Goal: Task Accomplishment & Management: Manage account settings

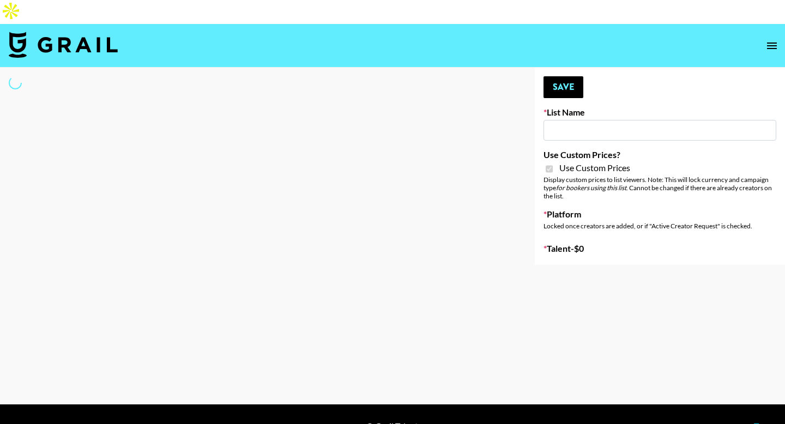
type input "Flimeal + Liveling"
checkbox input "true"
select select "Brand"
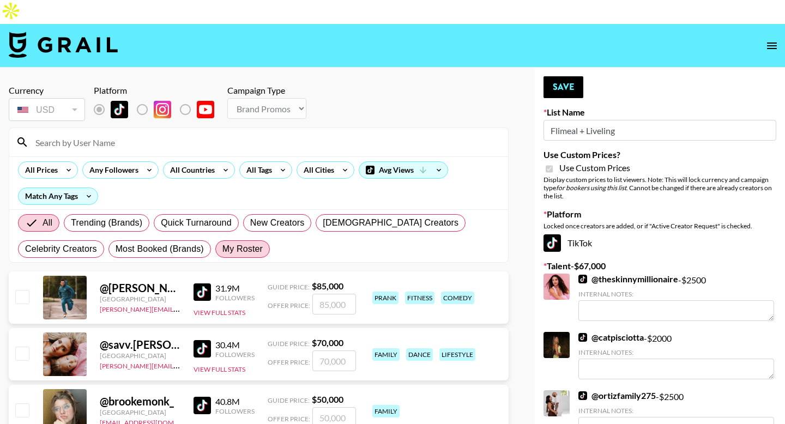
click at [235, 243] on span "My Roster" at bounding box center [242, 249] width 40 height 13
click at [222, 249] on input "My Roster" at bounding box center [222, 249] width 0 height 0
radio input "true"
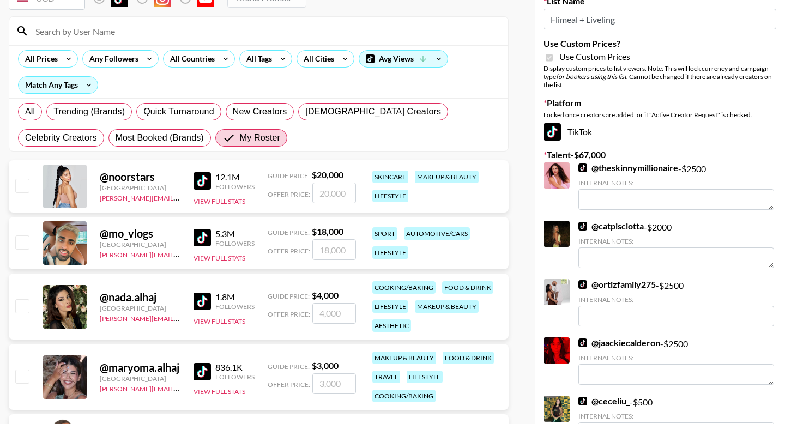
scroll to position [109, 0]
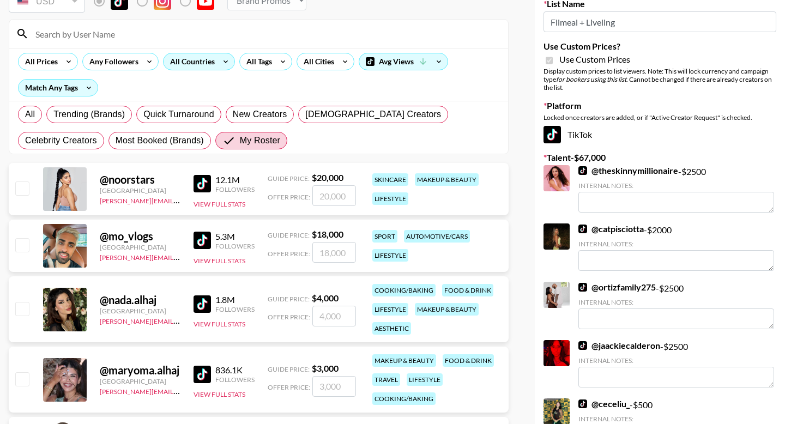
click at [187, 53] on div "All Countries" at bounding box center [190, 61] width 53 height 16
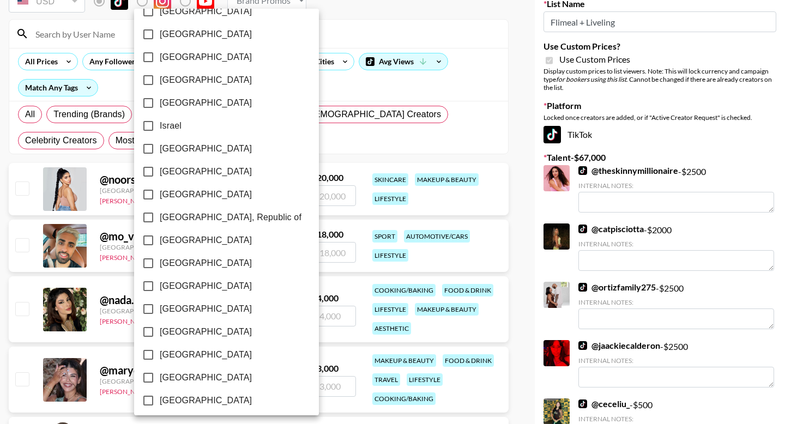
scroll to position [847, 0]
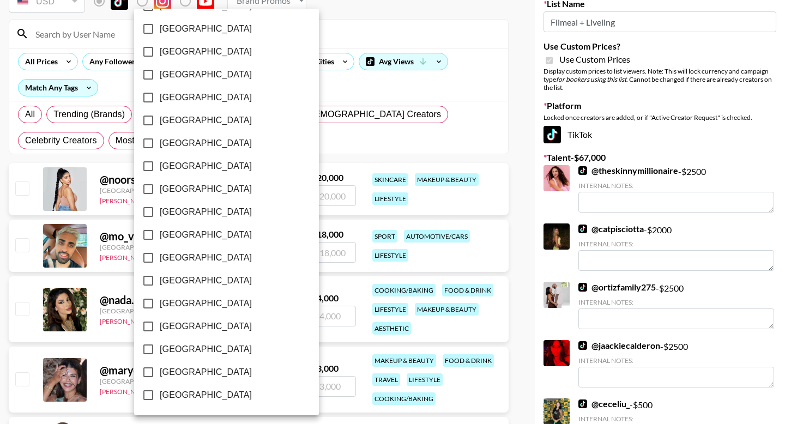
click at [171, 368] on span "[GEOGRAPHIC_DATA]" at bounding box center [206, 372] width 92 height 13
click at [160, 368] on input "[GEOGRAPHIC_DATA]" at bounding box center [148, 372] width 23 height 23
checkbox input "true"
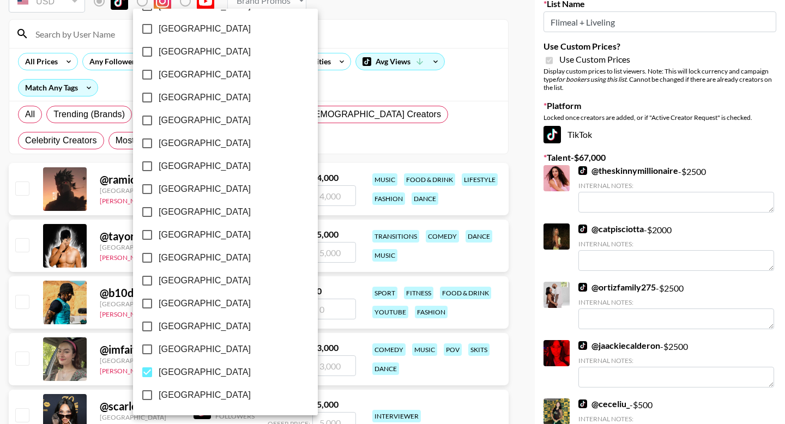
click at [17, 160] on div at bounding box center [392, 212] width 785 height 424
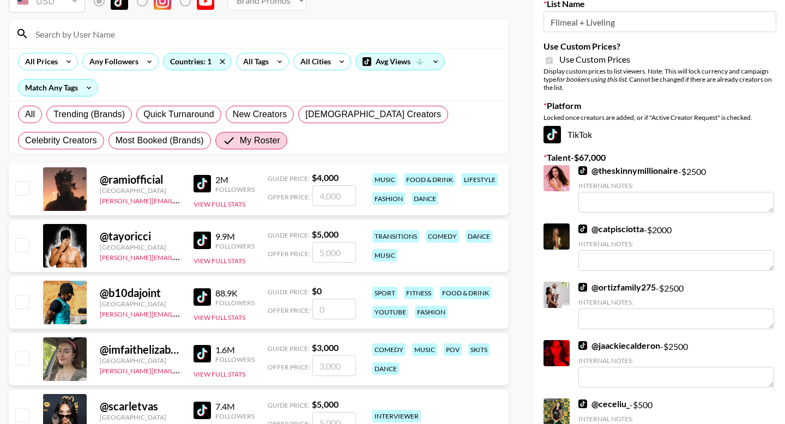
click at [18, 182] on input "checkbox" at bounding box center [21, 188] width 13 height 13
checkbox input "true"
type input "4000"
click at [20, 237] on div at bounding box center [21, 246] width 17 height 19
click at [21, 238] on input "checkbox" at bounding box center [21, 244] width 13 height 13
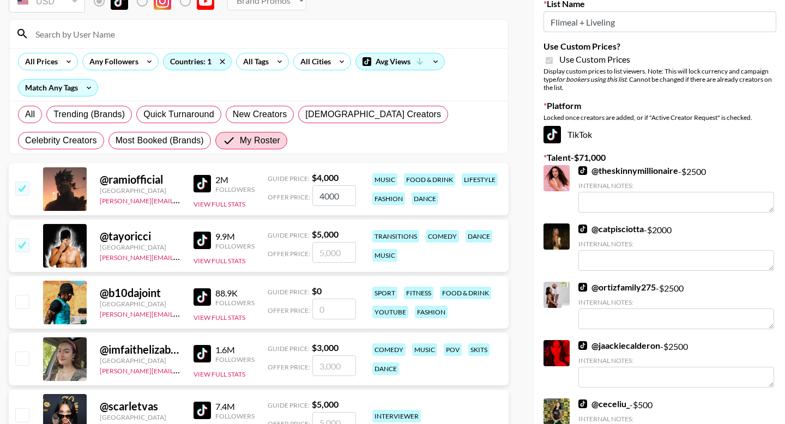
checkbox input "true"
type input "5000"
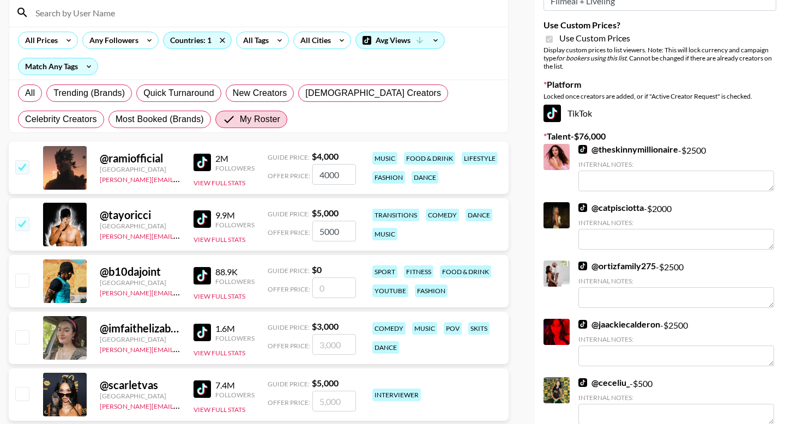
scroll to position [233, 0]
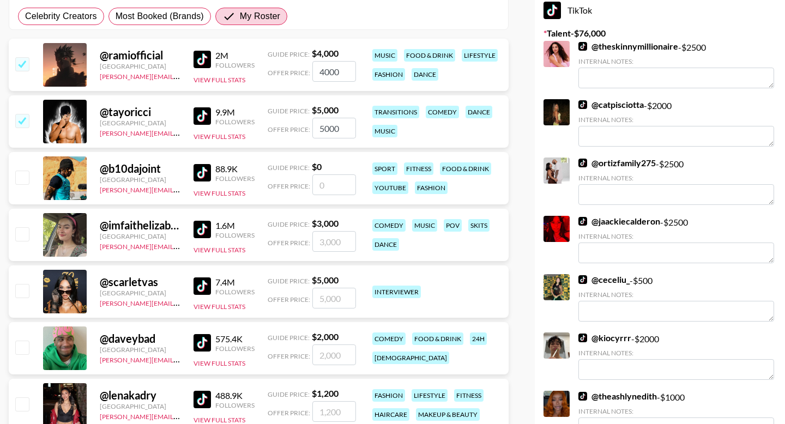
click at [22, 227] on input "checkbox" at bounding box center [21, 233] width 13 height 13
checkbox input "true"
type input "3000"
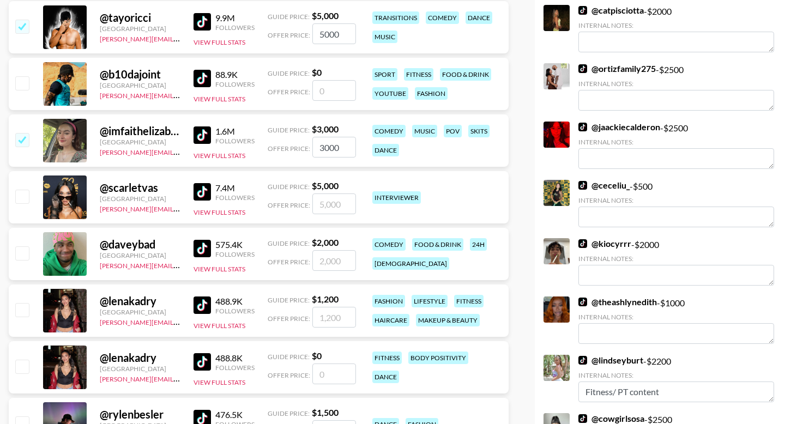
scroll to position [334, 0]
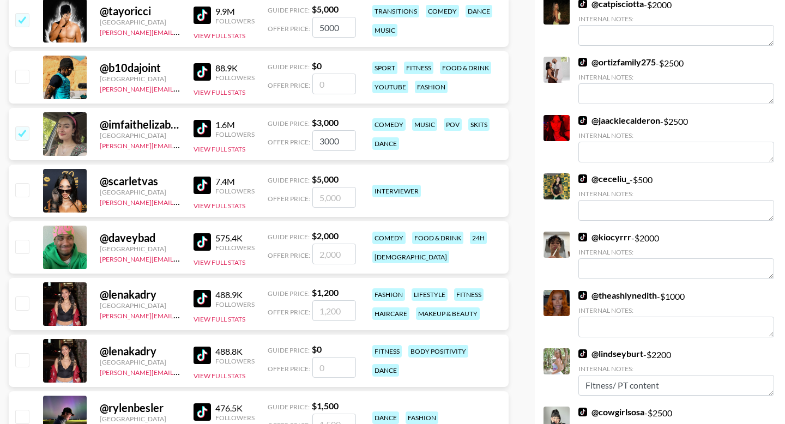
click at [27, 240] on input "checkbox" at bounding box center [21, 246] width 13 height 13
checkbox input "true"
type input "2000"
click at [27, 183] on input "checkbox" at bounding box center [21, 189] width 13 height 13
checkbox input "true"
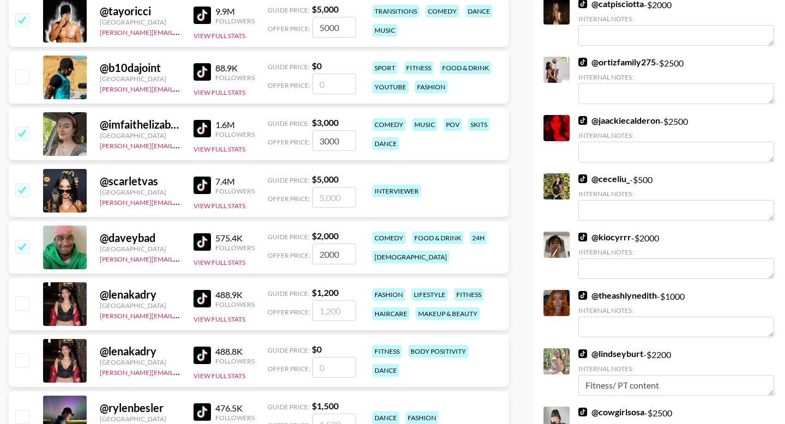
type input "5000"
click at [22, 297] on input "checkbox" at bounding box center [21, 303] width 13 height 13
checkbox input "true"
type input "1200"
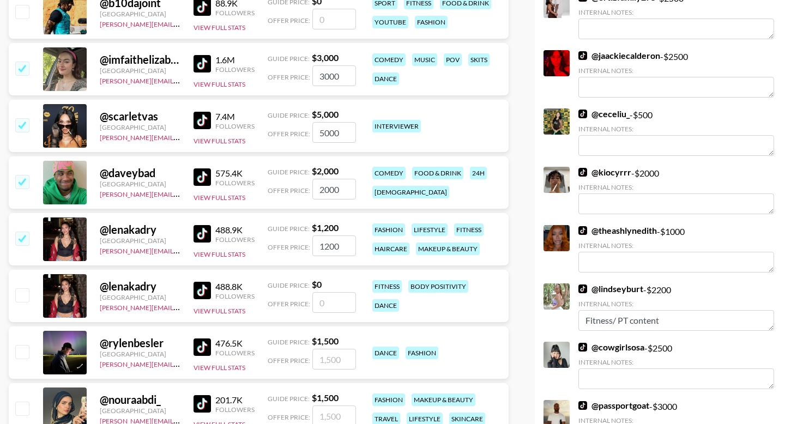
scroll to position [579, 0]
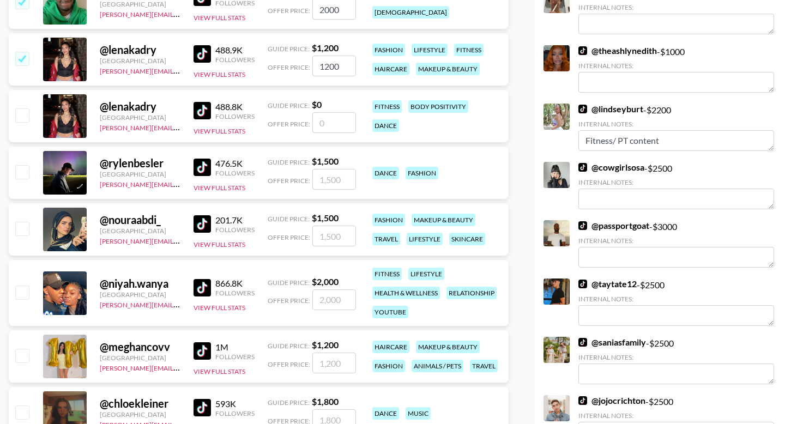
click at [23, 222] on input "checkbox" at bounding box center [21, 228] width 13 height 13
checkbox input "true"
click at [329, 226] on input "1500" at bounding box center [334, 236] width 44 height 21
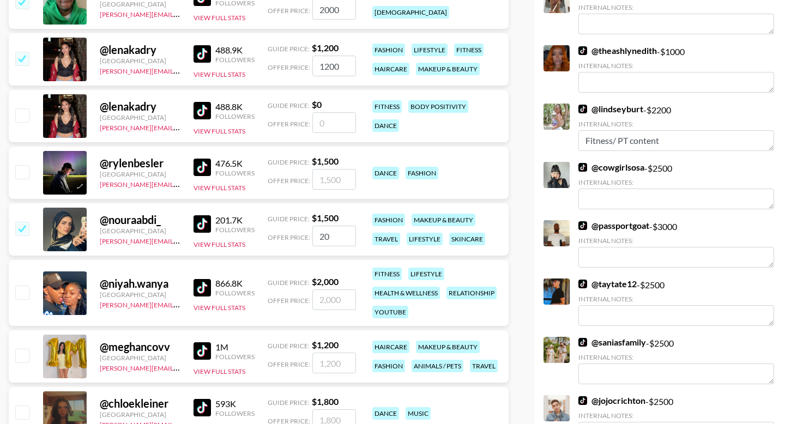
type input "2"
checkbox input "false"
type input "1"
checkbox input "true"
click at [331, 56] on input "1200" at bounding box center [334, 66] width 44 height 21
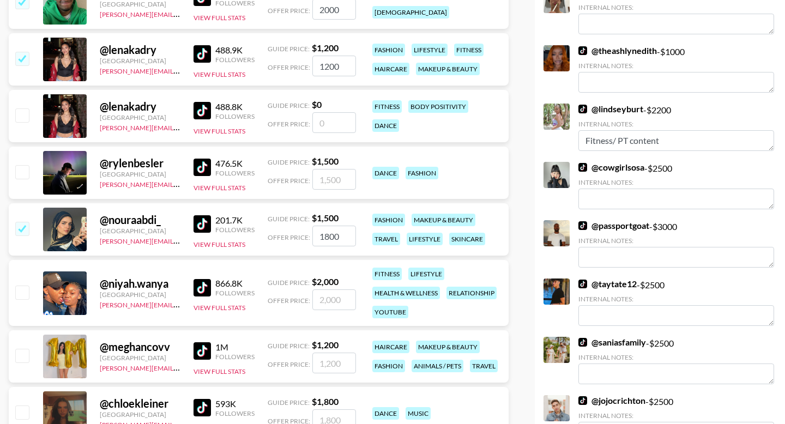
click at [326, 226] on input "1800" at bounding box center [334, 236] width 44 height 21
type input "1500"
click at [324, 290] on input "number" at bounding box center [334, 300] width 44 height 21
type input "2"
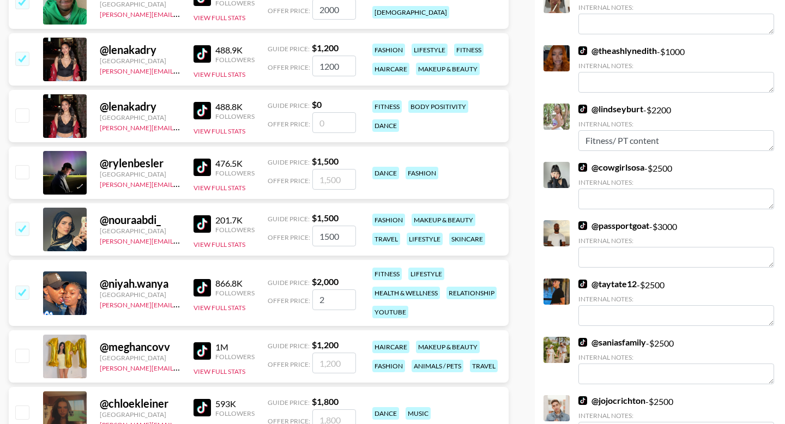
checkbox input "true"
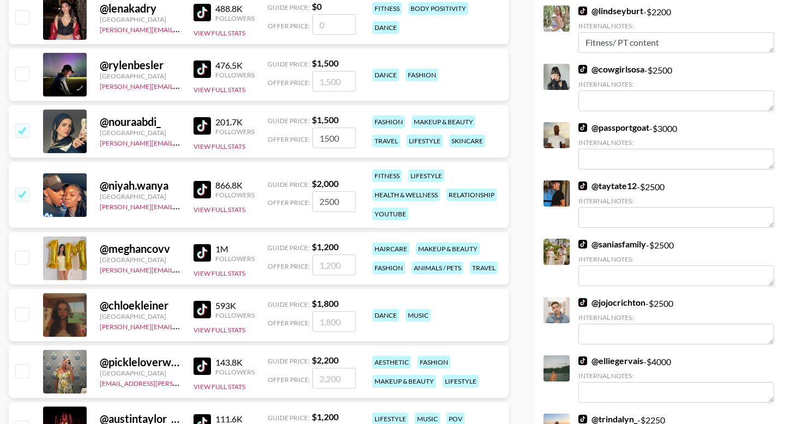
type input "2500"
click at [337, 255] on input "number" at bounding box center [334, 265] width 44 height 21
click at [20, 251] on input "checkbox" at bounding box center [21, 257] width 13 height 13
checkbox input "true"
type input "1200"
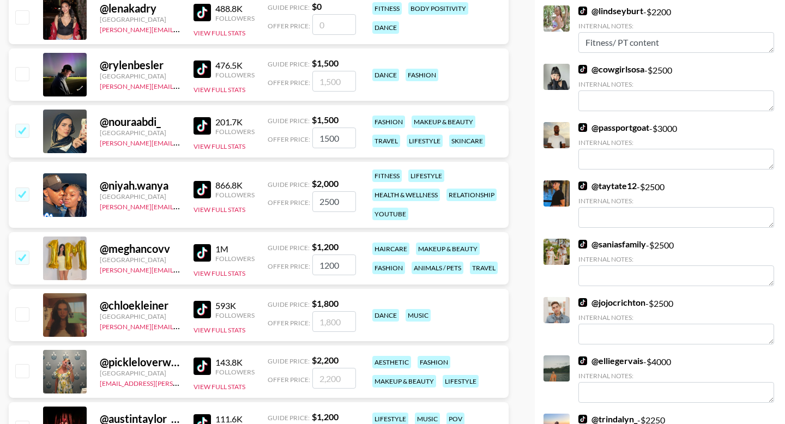
click at [28, 308] on input "checkbox" at bounding box center [21, 314] width 13 height 13
checkbox input "true"
type input "1800"
click at [27, 364] on input "checkbox" at bounding box center [21, 370] width 13 height 13
checkbox input "true"
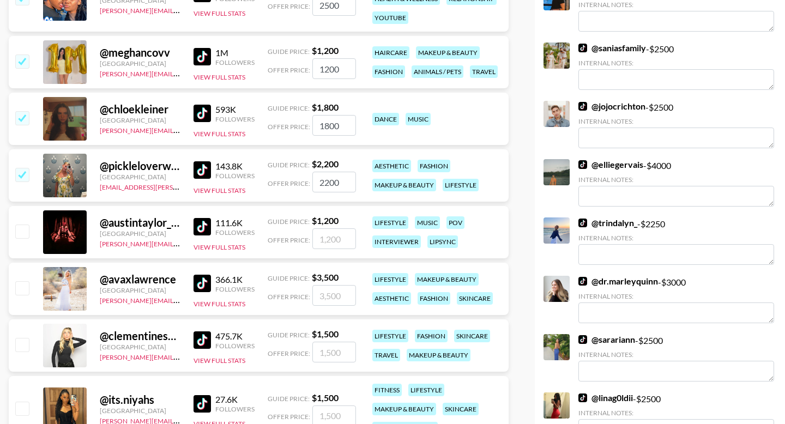
scroll to position [808, 0]
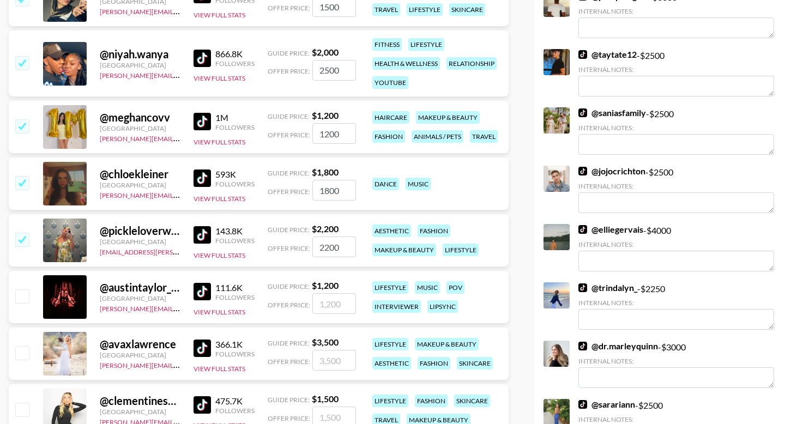
click at [325, 237] on input "2200" at bounding box center [334, 247] width 44 height 21
type input "3"
checkbox input "false"
type input "3"
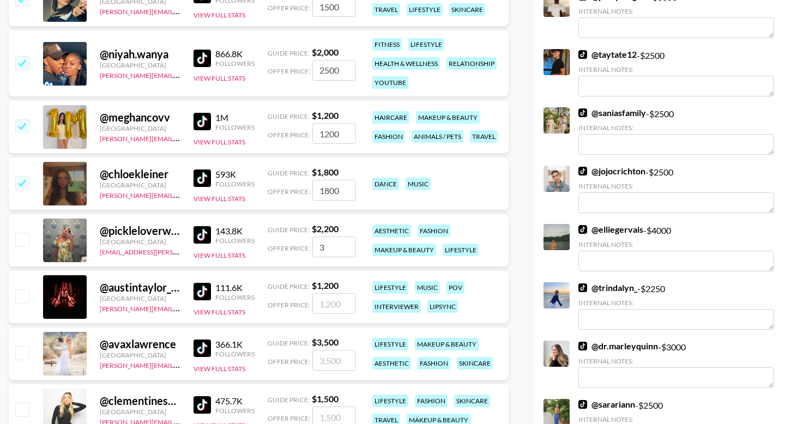
checkbox input "true"
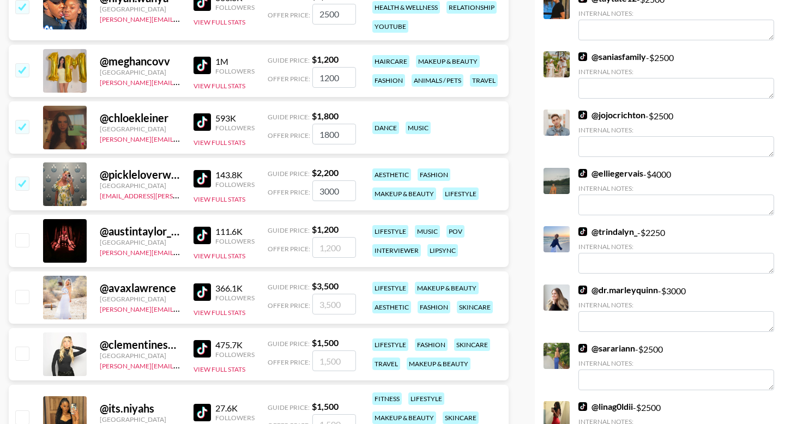
scroll to position [911, 0]
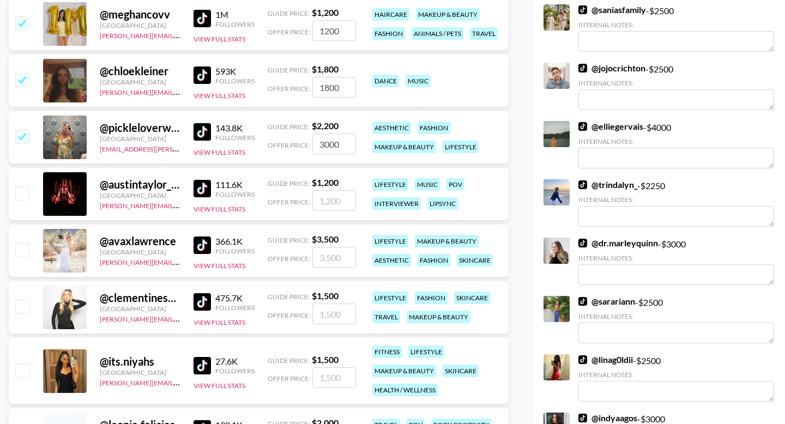
type input "3000"
click at [21, 300] on input "checkbox" at bounding box center [21, 306] width 13 height 13
checkbox input "true"
type input "1500"
click at [22, 243] on input "checkbox" at bounding box center [21, 249] width 13 height 13
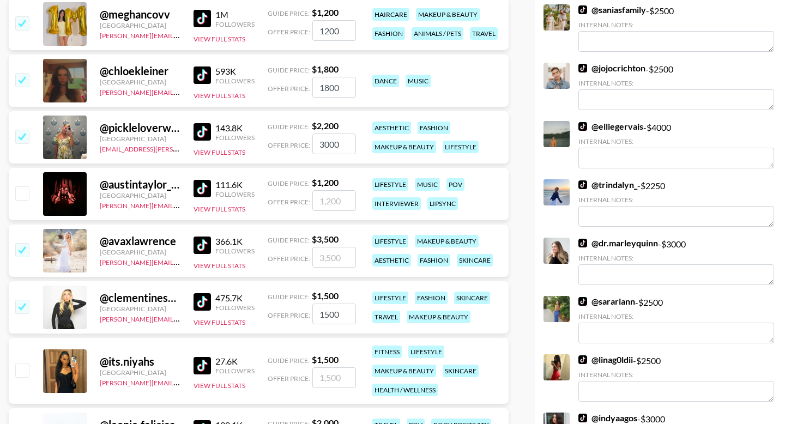
checkbox input "true"
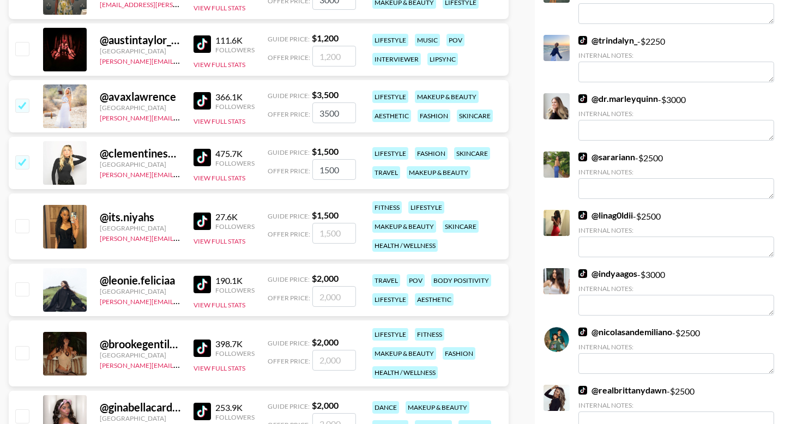
click at [330, 103] on input "3500" at bounding box center [334, 113] width 44 height 21
type input "1"
type input "20"
checkbox input "true"
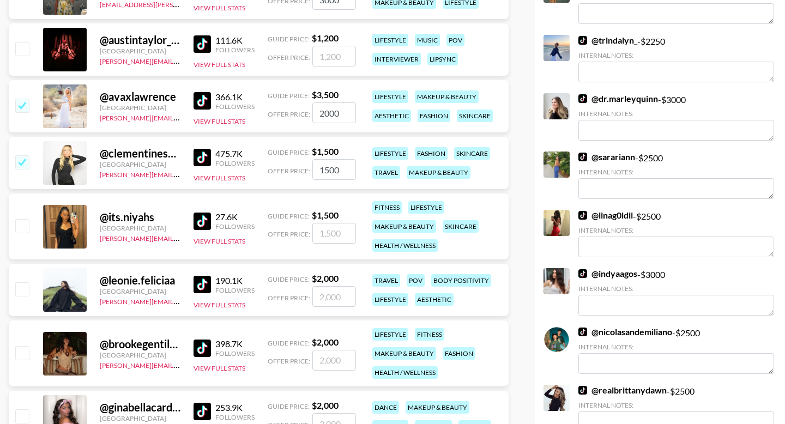
type input "2000"
click at [26, 282] on input "checkbox" at bounding box center [21, 288] width 13 height 13
checkbox input "true"
type input "2000"
click at [21, 219] on input "checkbox" at bounding box center [21, 225] width 13 height 13
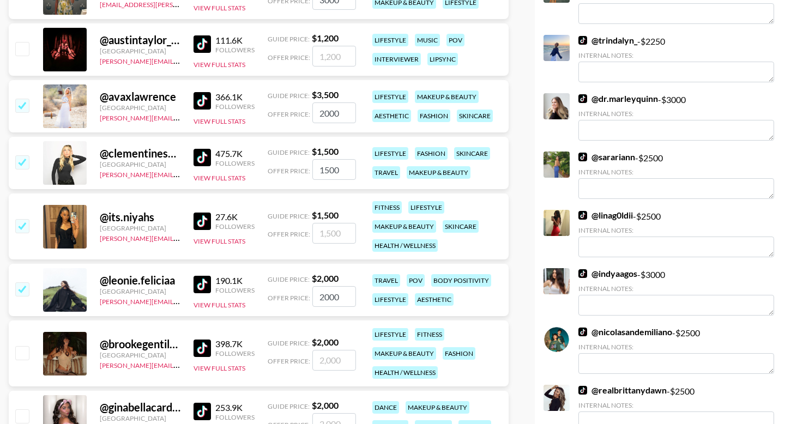
checkbox input "true"
type input "1500"
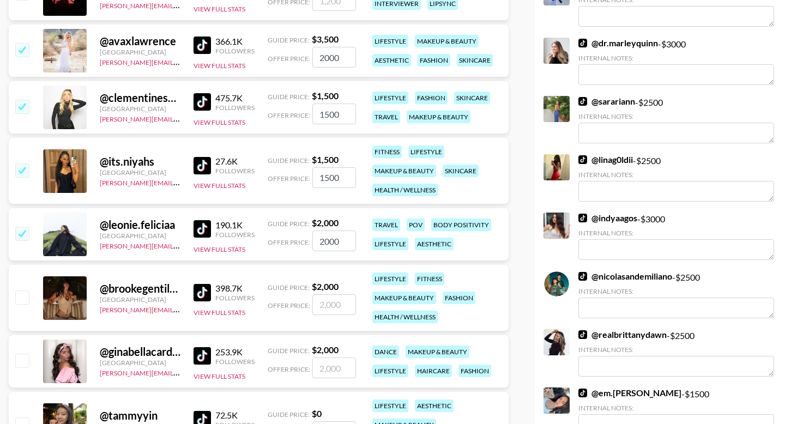
scroll to position [1189, 0]
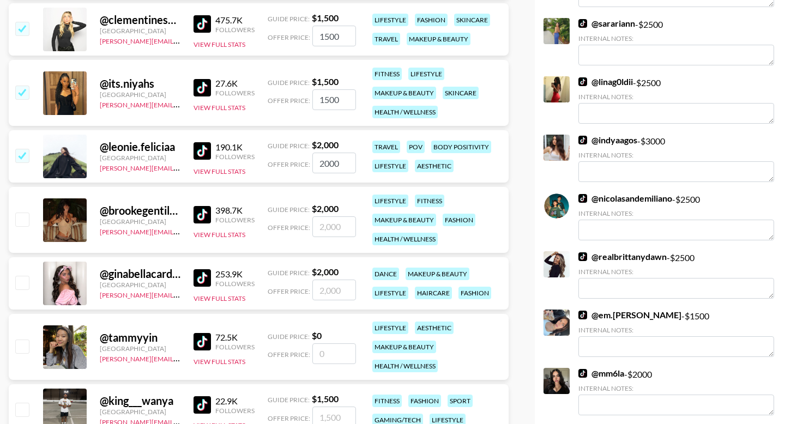
click at [25, 213] on input "checkbox" at bounding box center [21, 219] width 13 height 13
checkbox input "true"
type input "2000"
click at [24, 276] on input "checkbox" at bounding box center [21, 282] width 13 height 13
checkbox input "true"
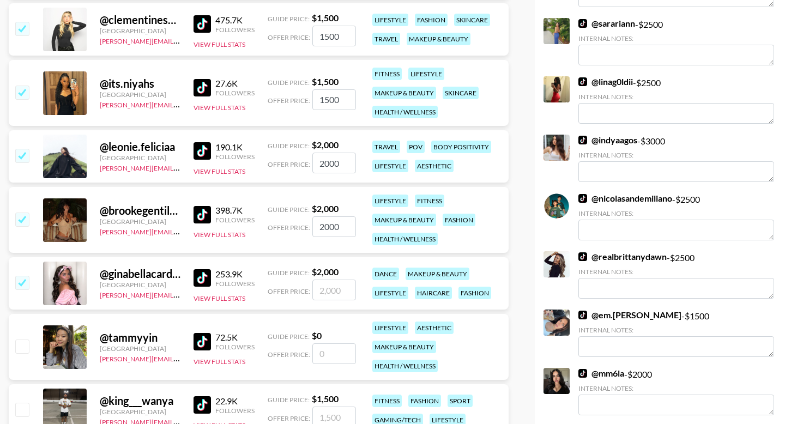
type input "2000"
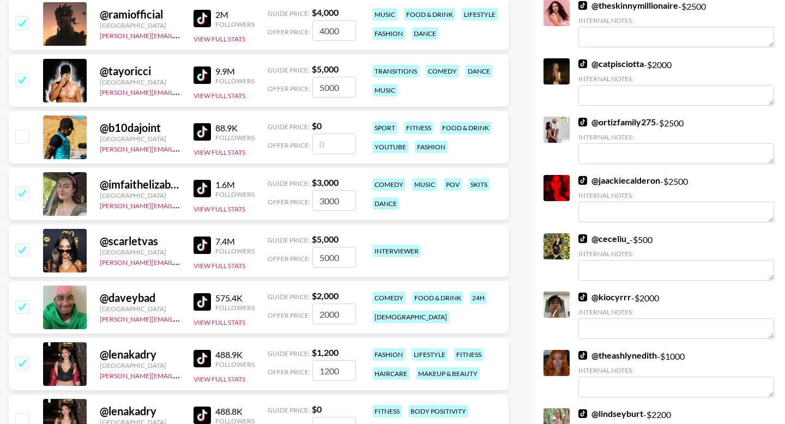
scroll to position [0, 0]
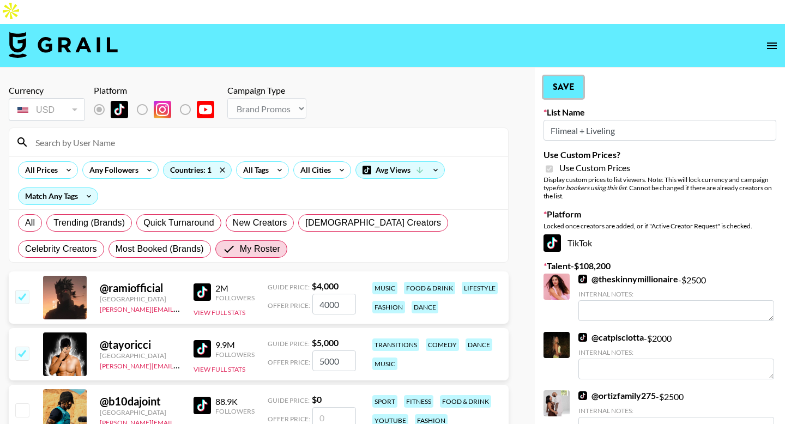
click at [569, 76] on button "Save" at bounding box center [564, 87] width 40 height 22
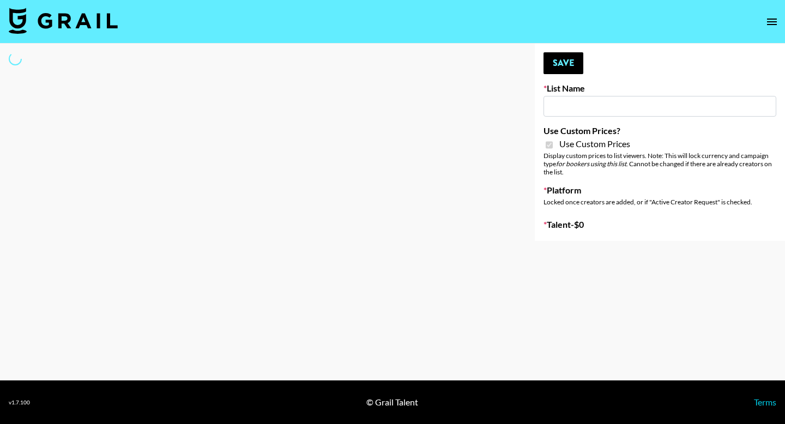
type input "Peppermayo"
checkbox input "true"
select select "Brand"
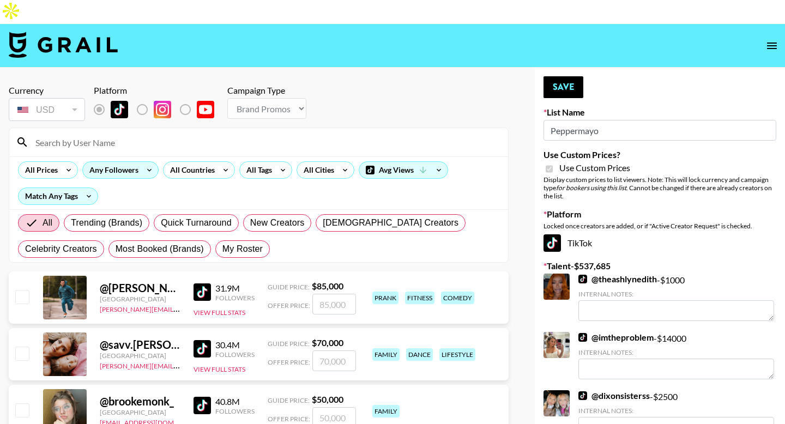
drag, startPoint x: 227, startPoint y: 227, endPoint x: 151, endPoint y: 141, distance: 115.5
click at [227, 243] on span "My Roster" at bounding box center [242, 249] width 40 height 13
click at [222, 249] on input "My Roster" at bounding box center [222, 249] width 0 height 0
radio input "true"
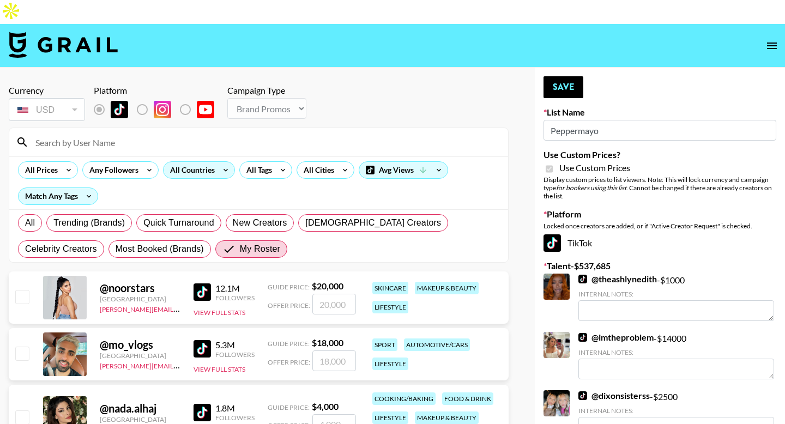
click at [185, 162] on div "All Countries" at bounding box center [190, 170] width 53 height 16
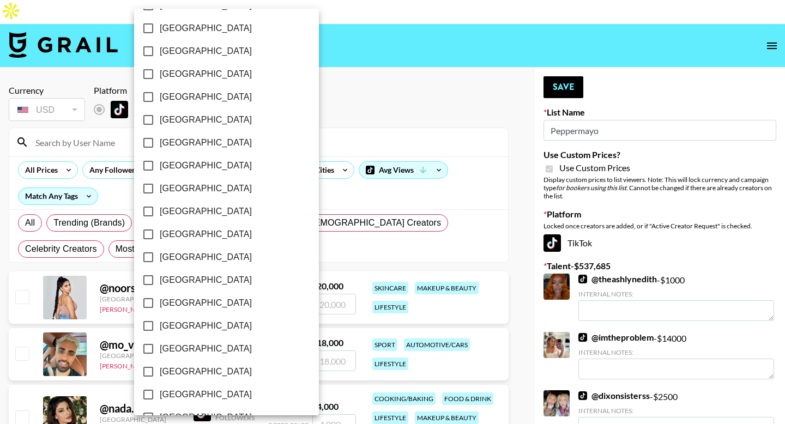
scroll to position [847, 0]
click at [171, 374] on span "[GEOGRAPHIC_DATA]" at bounding box center [206, 372] width 92 height 13
click at [160, 374] on input "[GEOGRAPHIC_DATA]" at bounding box center [148, 372] width 23 height 23
checkbox input "true"
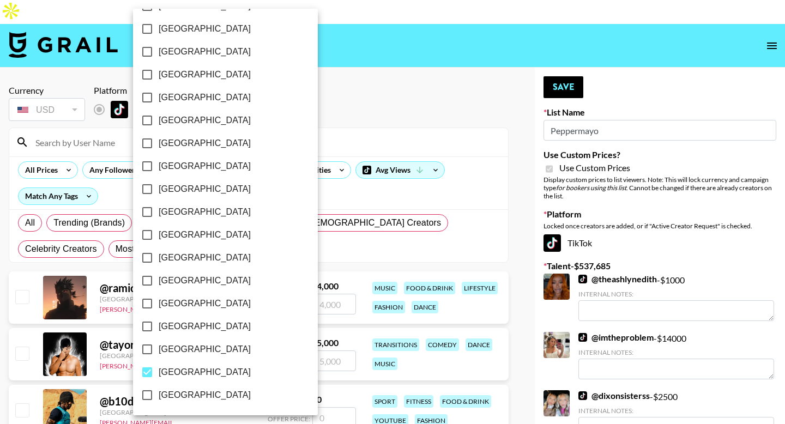
click at [10, 332] on div at bounding box center [392, 212] width 785 height 424
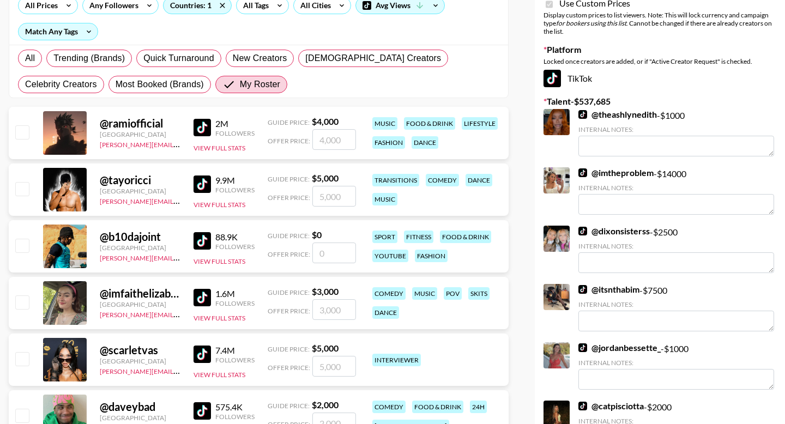
scroll to position [297, 0]
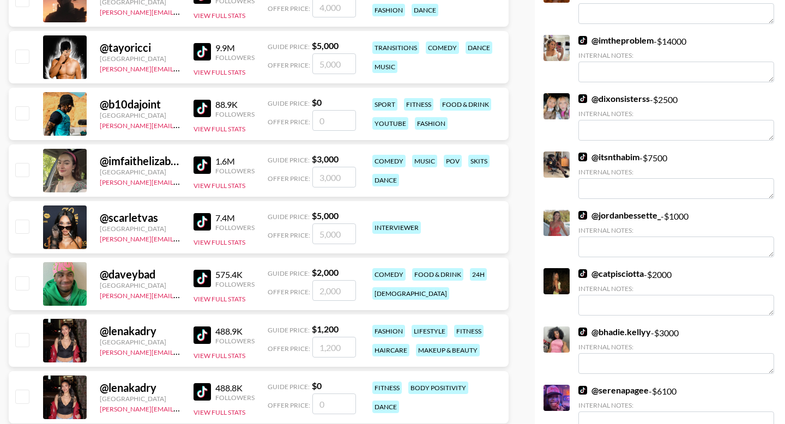
click at [21, 220] on input "checkbox" at bounding box center [21, 226] width 13 height 13
checkbox input "true"
type input "5000"
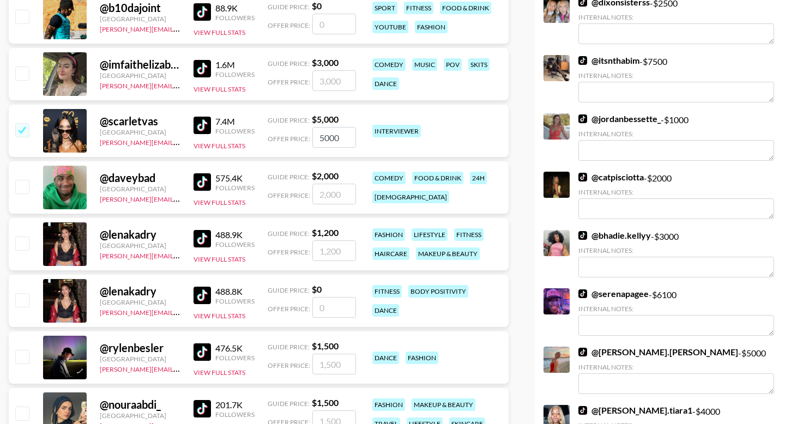
click at [22, 237] on input "checkbox" at bounding box center [21, 243] width 13 height 13
checkbox input "true"
type input "1200"
click at [23, 407] on input "checkbox" at bounding box center [21, 413] width 13 height 13
checkbox input "true"
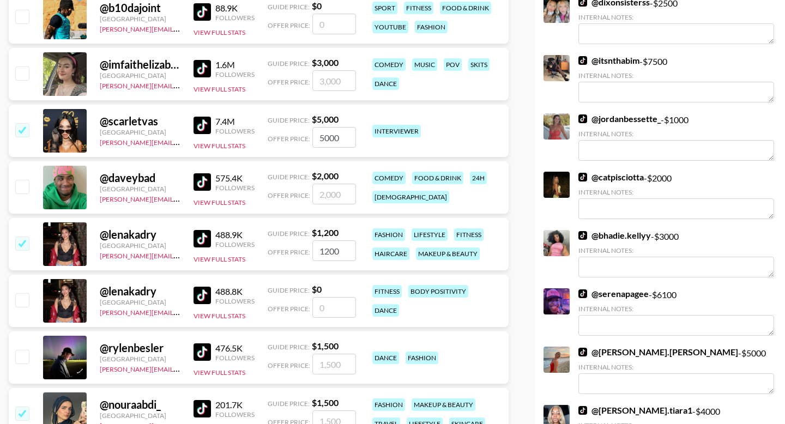
type input "1500"
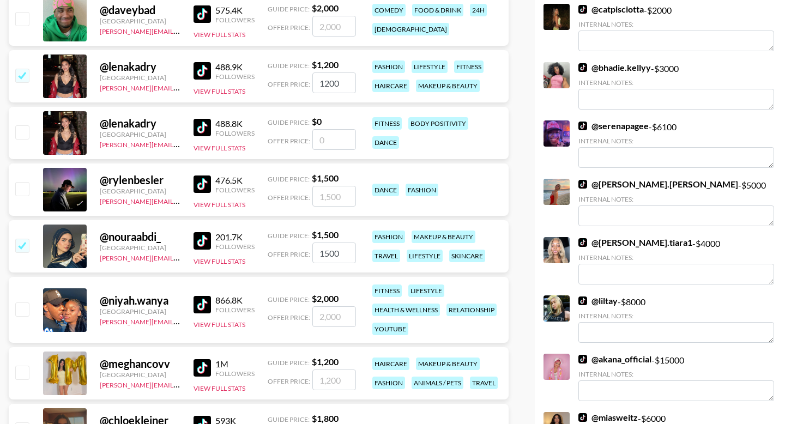
scroll to position [673, 0]
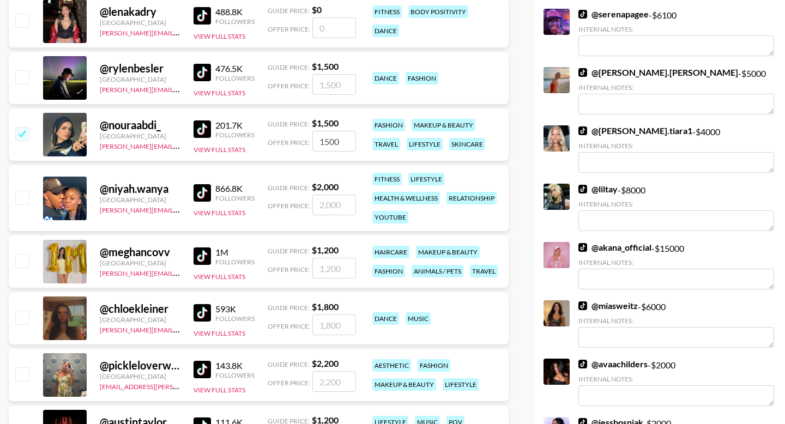
click at [26, 254] on input "checkbox" at bounding box center [21, 260] width 13 height 13
checkbox input "true"
type input "1200"
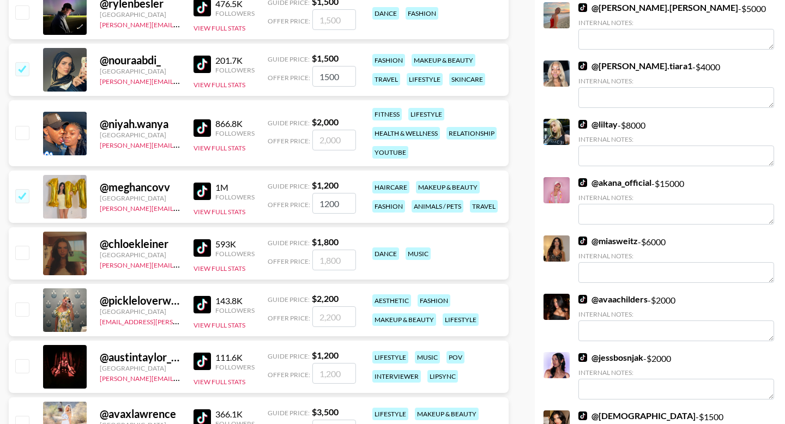
click at [23, 303] on input "checkbox" at bounding box center [21, 309] width 13 height 13
checkbox input "true"
type input "2200"
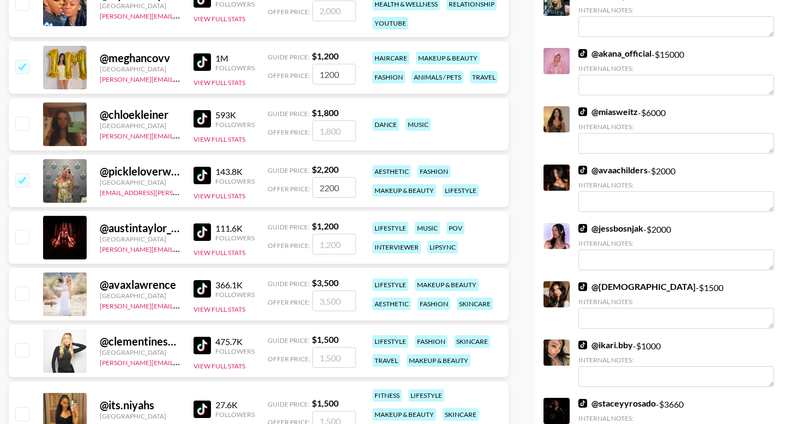
scroll to position [904, 0]
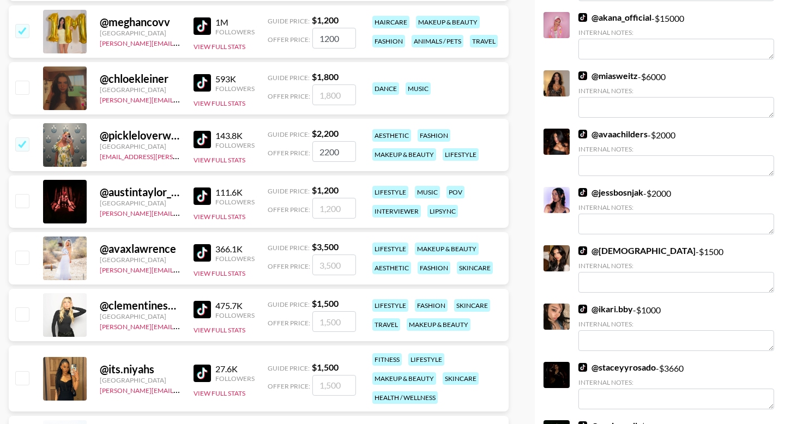
click at [23, 251] on input "checkbox" at bounding box center [21, 257] width 13 height 13
checkbox input "true"
type input "3500"
click at [20, 308] on input "checkbox" at bounding box center [21, 314] width 13 height 13
checkbox input "true"
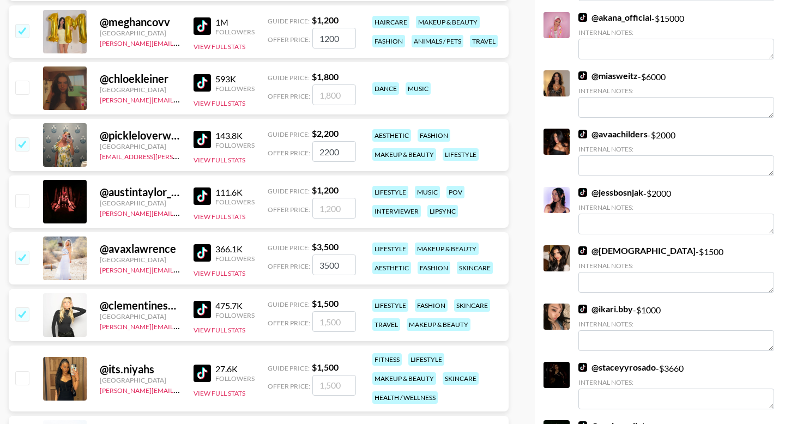
type input "1500"
click at [25, 371] on input "checkbox" at bounding box center [21, 377] width 13 height 13
checkbox input "true"
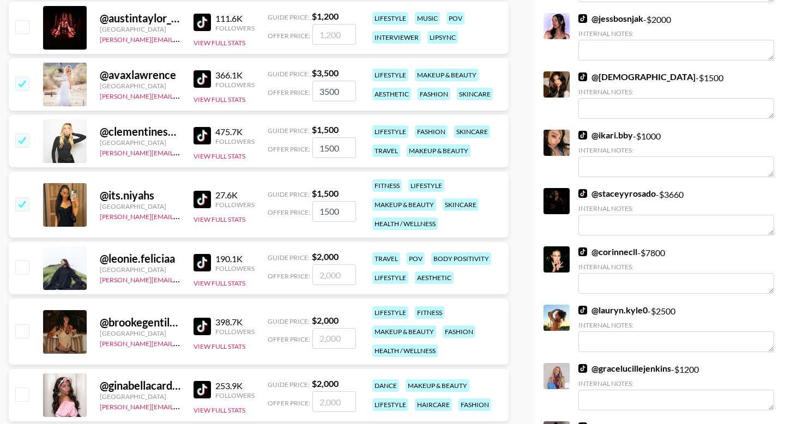
scroll to position [1094, 0]
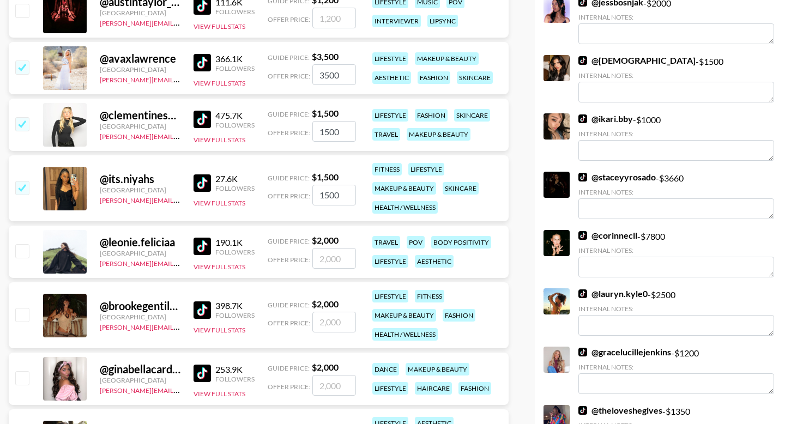
click at [342, 185] on input "1500" at bounding box center [334, 195] width 44 height 21
type input "1"
type input "2"
checkbox input "true"
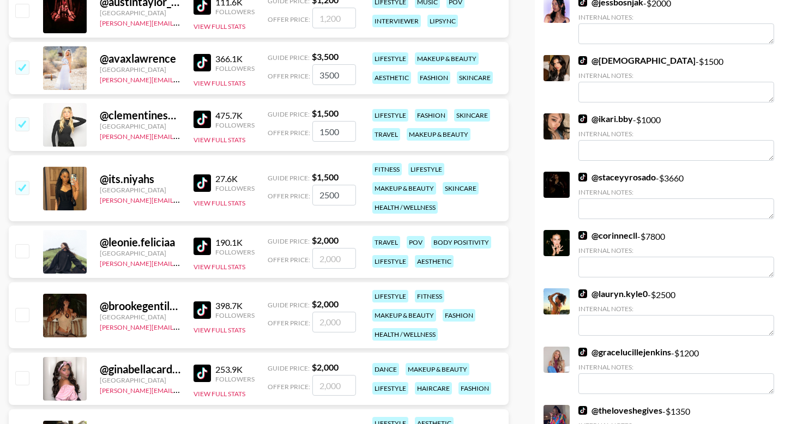
type input "2500"
click at [17, 371] on input "checkbox" at bounding box center [21, 377] width 13 height 13
checkbox input "true"
type input "2000"
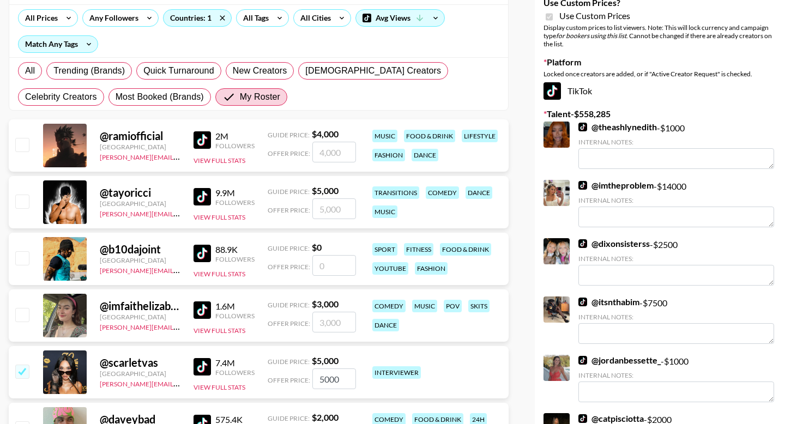
scroll to position [0, 0]
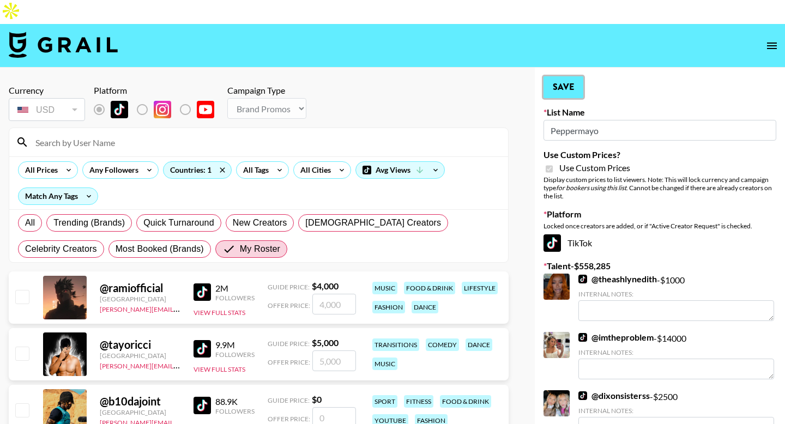
click at [571, 76] on button "Save" at bounding box center [564, 87] width 40 height 22
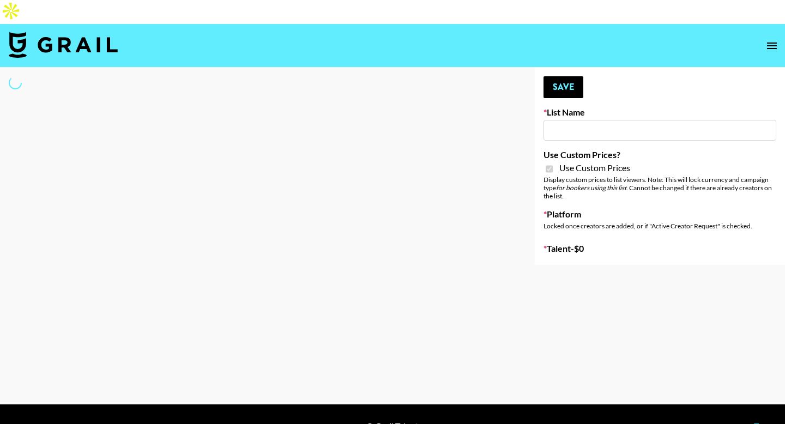
type input "Whipped US"
checkbox input "true"
select select "Brand"
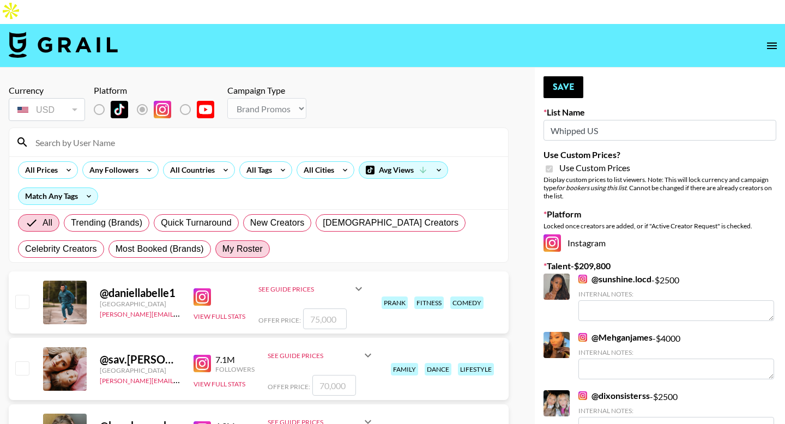
click at [243, 243] on span "My Roster" at bounding box center [242, 249] width 40 height 13
click at [222, 249] on input "My Roster" at bounding box center [222, 249] width 0 height 0
radio input "true"
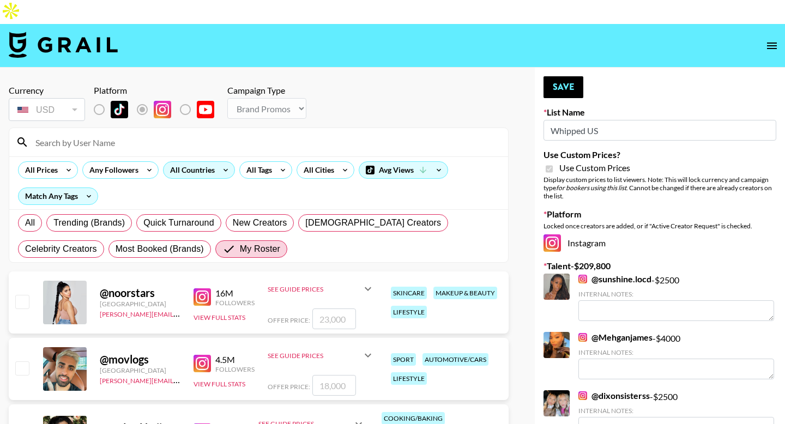
click at [180, 162] on div "All Countries" at bounding box center [190, 170] width 53 height 16
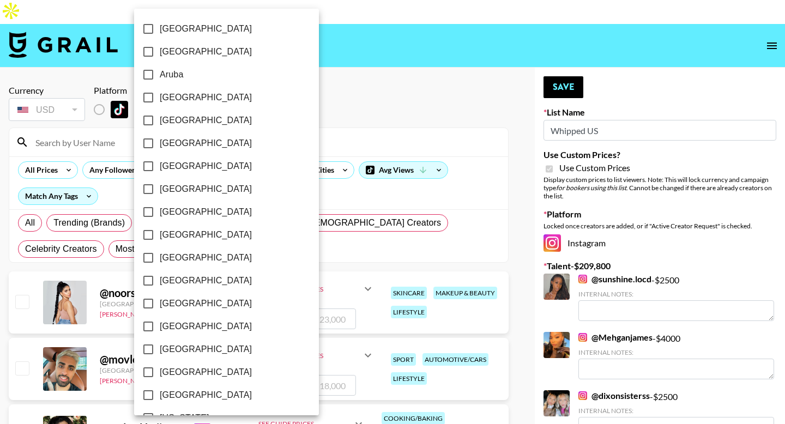
click at [353, 91] on div at bounding box center [392, 212] width 785 height 424
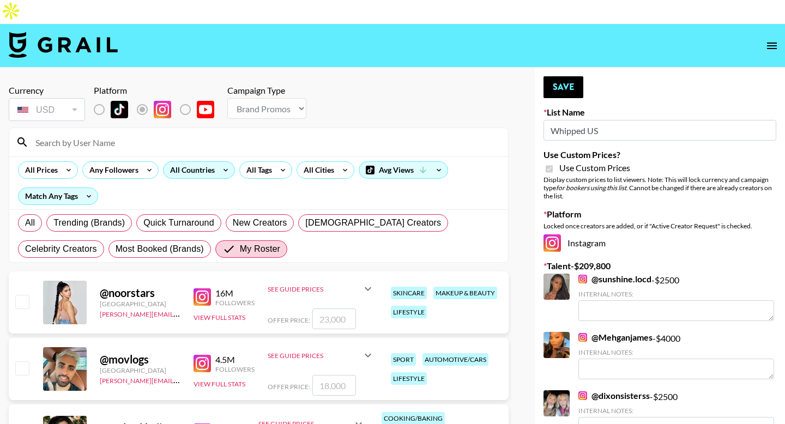
click at [201, 162] on div "All Countries" at bounding box center [190, 170] width 53 height 16
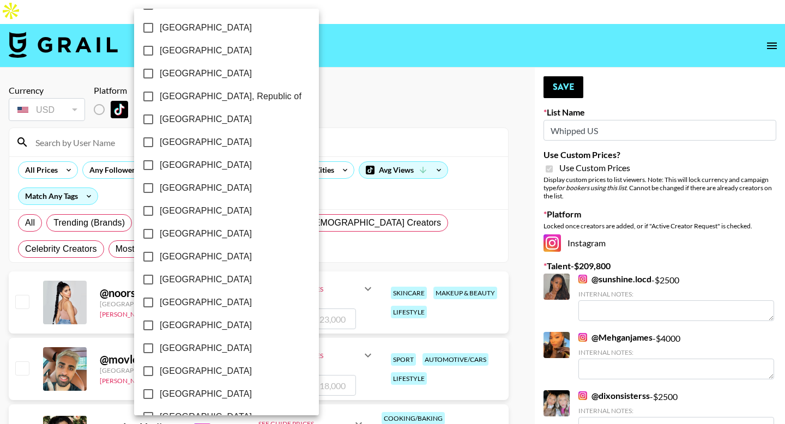
scroll to position [847, 0]
click at [170, 375] on span "[GEOGRAPHIC_DATA]" at bounding box center [206, 372] width 92 height 13
click at [160, 375] on input "[GEOGRAPHIC_DATA]" at bounding box center [148, 372] width 23 height 23
checkbox input "true"
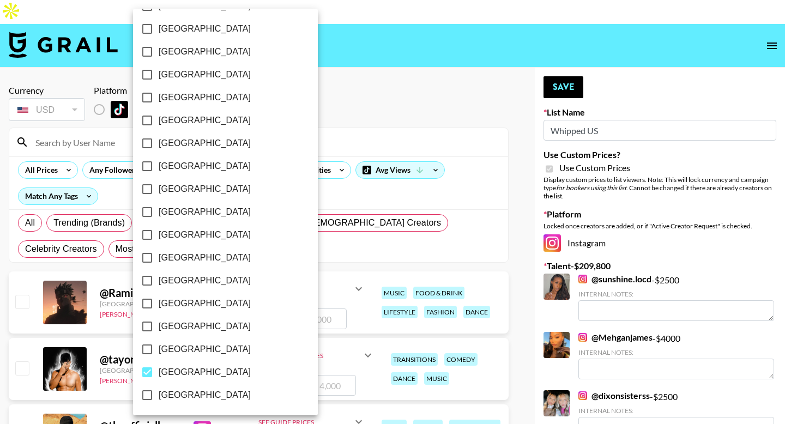
click at [394, 126] on div at bounding box center [392, 212] width 785 height 424
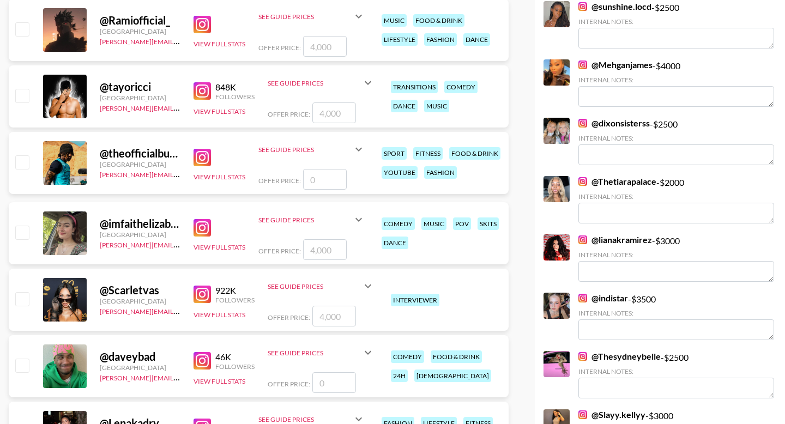
scroll to position [329, 0]
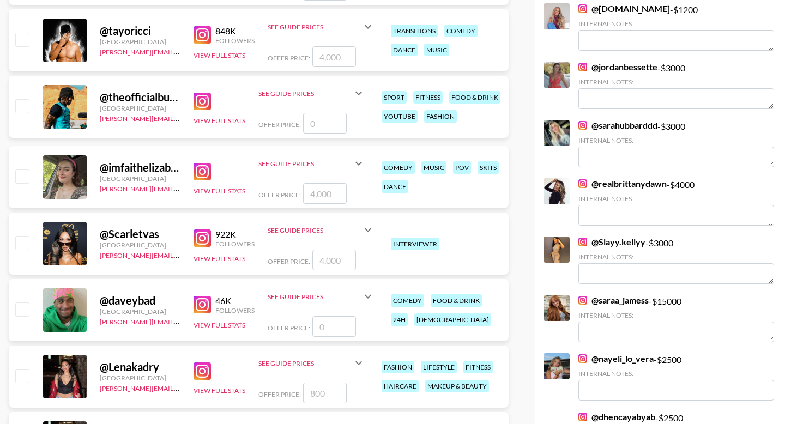
click at [26, 170] on input "checkbox" at bounding box center [21, 176] width 13 height 13
checkbox input "true"
type input "4000"
click at [26, 236] on input "checkbox" at bounding box center [21, 242] width 13 height 13
checkbox input "true"
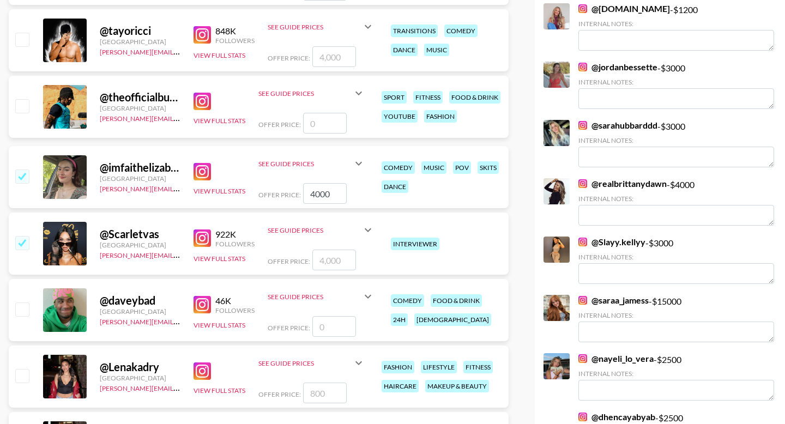
type input "4000"
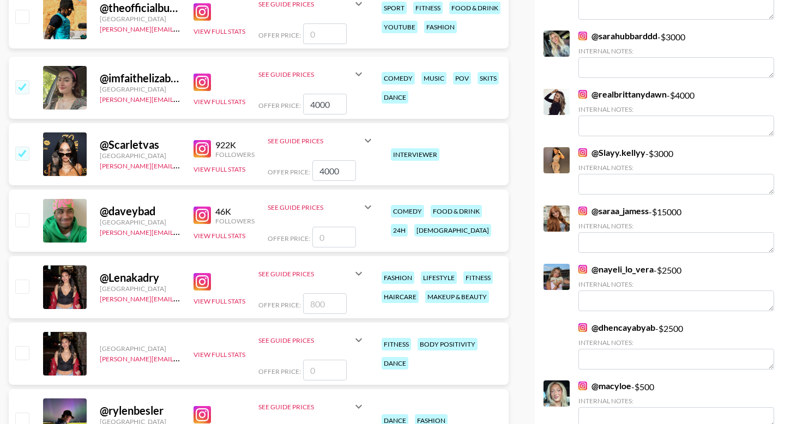
scroll to position [431, 0]
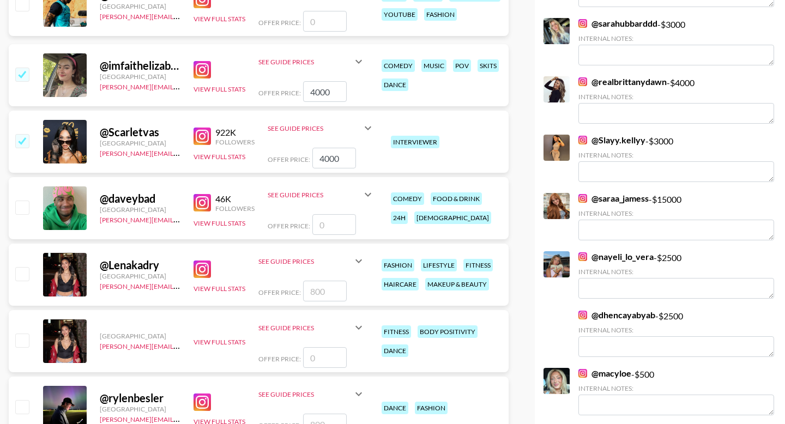
click at [20, 267] on input "checkbox" at bounding box center [21, 273] width 13 height 13
checkbox input "true"
type input "800"
click at [20, 267] on input "checkbox" at bounding box center [21, 273] width 13 height 13
checkbox input "false"
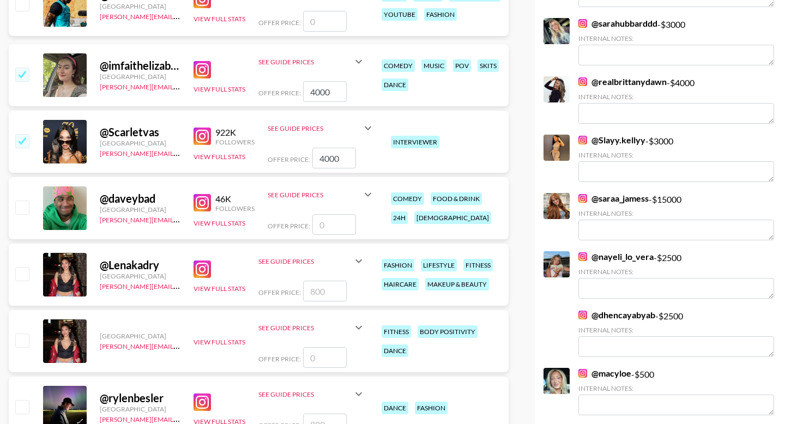
click at [324, 281] on input "number" at bounding box center [325, 291] width 44 height 21
checkbox input "true"
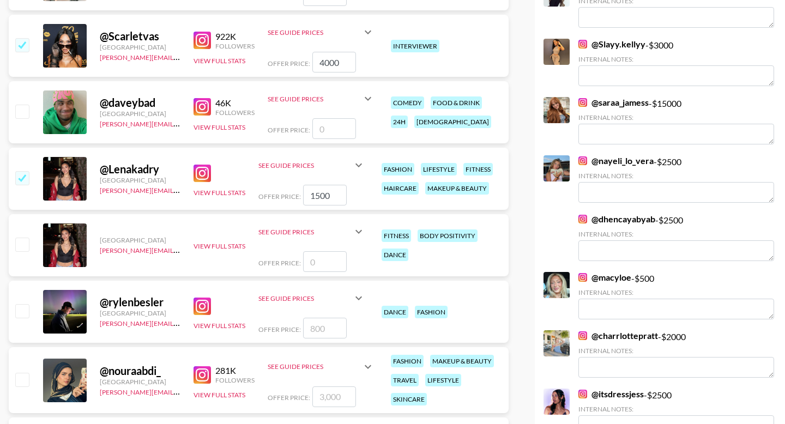
scroll to position [569, 0]
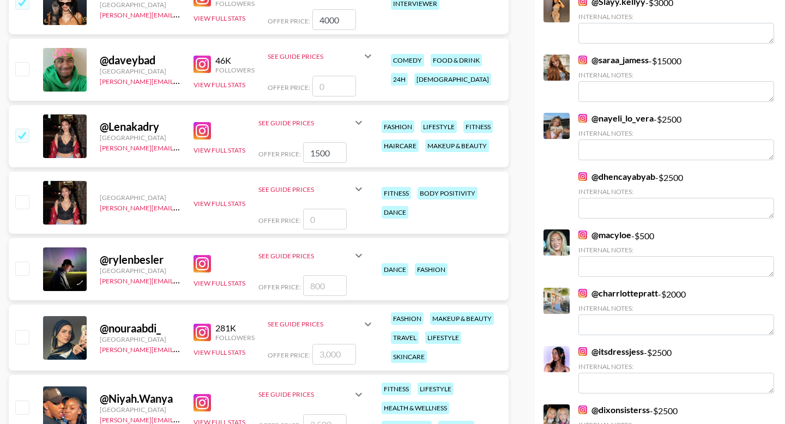
type input "1500"
click at [30, 316] on div "@ nouraabdi_ United States joseph@grail-talent.com 281K Followers View Full Sta…" at bounding box center [259, 338] width 500 height 66
click at [326, 344] on input "number" at bounding box center [334, 354] width 44 height 21
type input "3"
checkbox input "true"
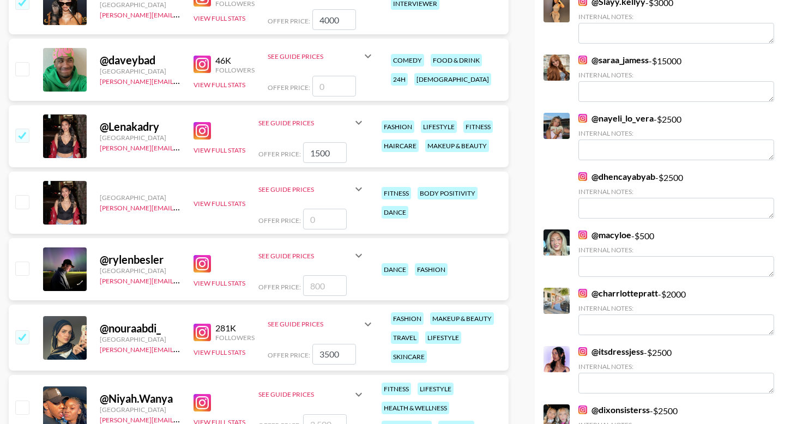
type input "3500"
click at [332, 414] on input "number" at bounding box center [325, 424] width 44 height 21
type input "3"
checkbox input "true"
type input "3000"
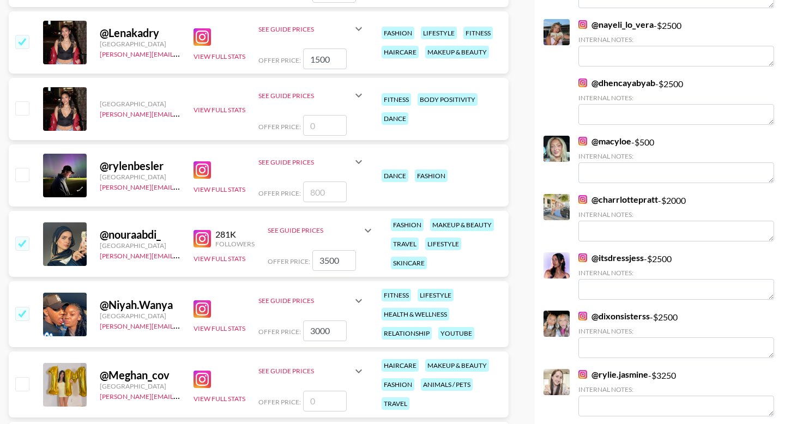
scroll to position [714, 0]
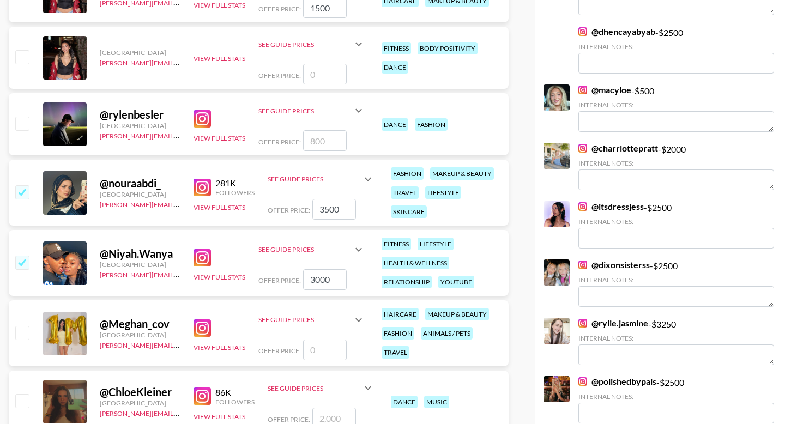
click at [330, 199] on input "3500" at bounding box center [334, 209] width 44 height 21
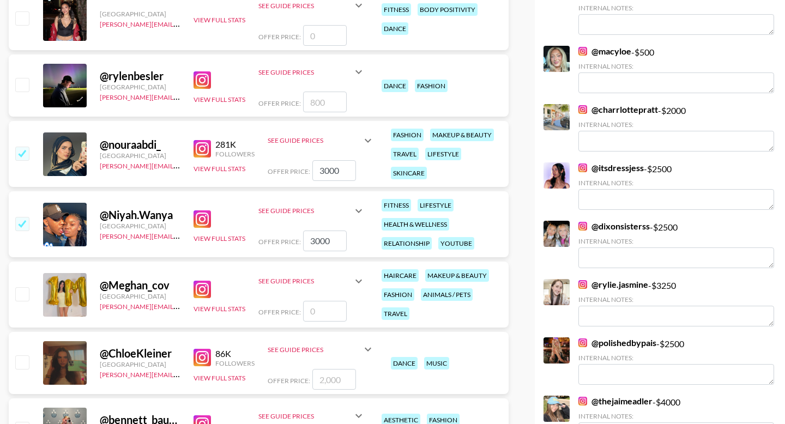
scroll to position [817, 0]
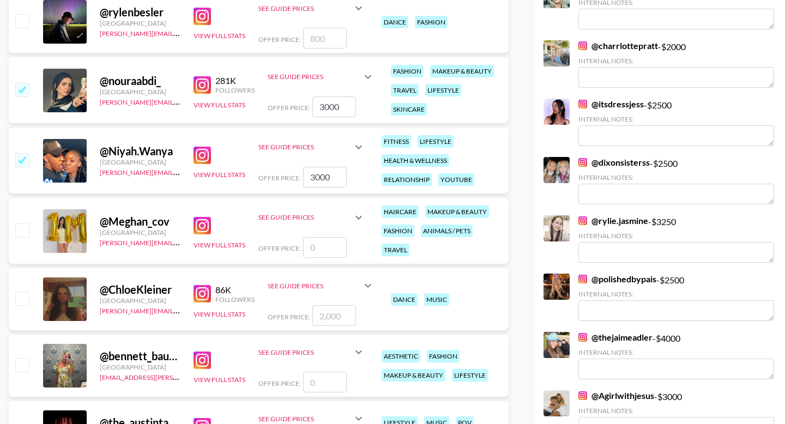
type input "3000"
click at [24, 292] on input "checkbox" at bounding box center [21, 298] width 13 height 13
checkbox input "true"
type input "2000"
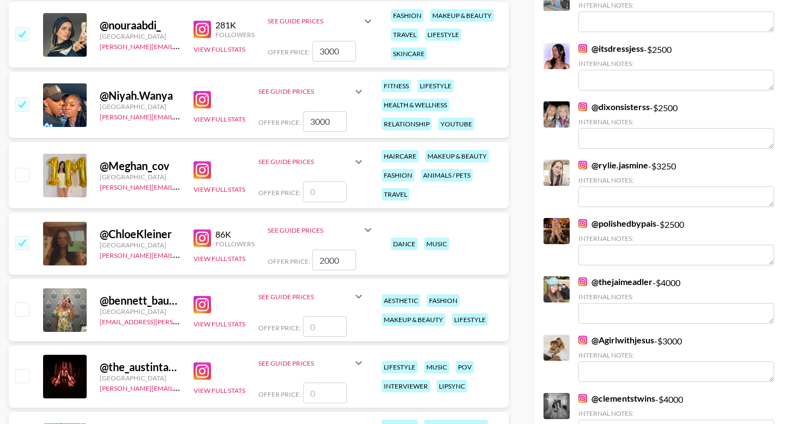
scroll to position [1061, 0]
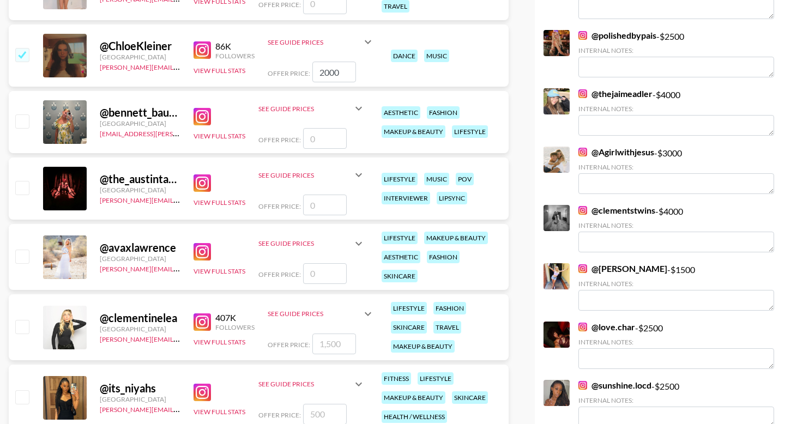
click at [23, 115] on input "checkbox" at bounding box center [21, 121] width 13 height 13
checkbox input "false"
click at [23, 320] on input "checkbox" at bounding box center [21, 326] width 13 height 13
checkbox input "true"
click at [341, 334] on input "1500" at bounding box center [334, 344] width 44 height 21
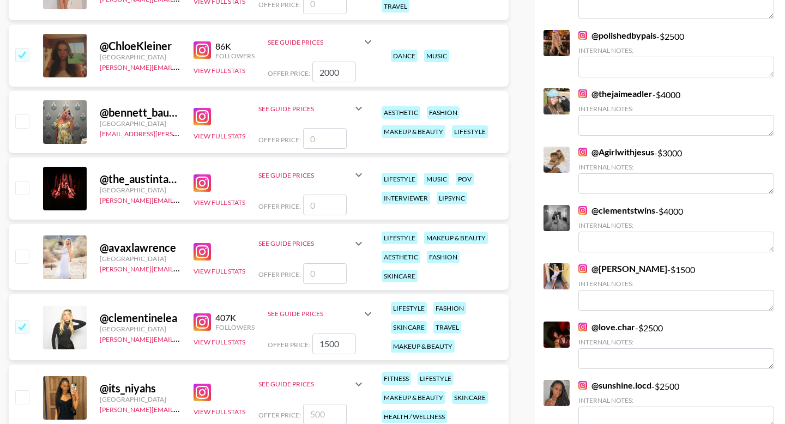
click at [341, 334] on input "1500" at bounding box center [334, 344] width 44 height 21
type input "2000"
click at [315, 404] on input "number" at bounding box center [325, 414] width 44 height 21
type input "2"
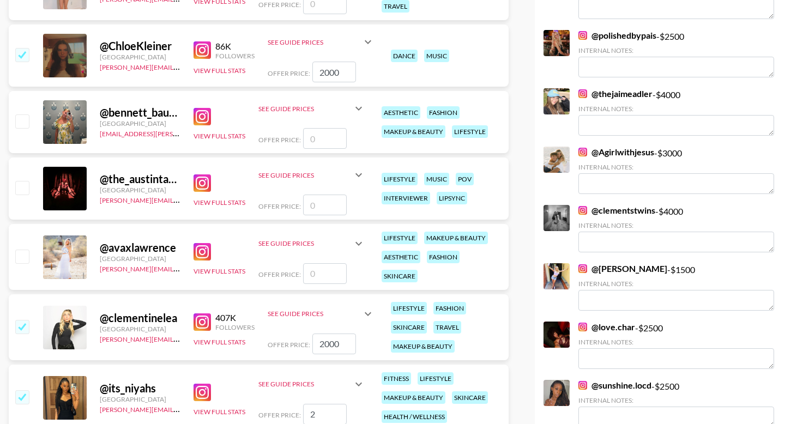
checkbox input "true"
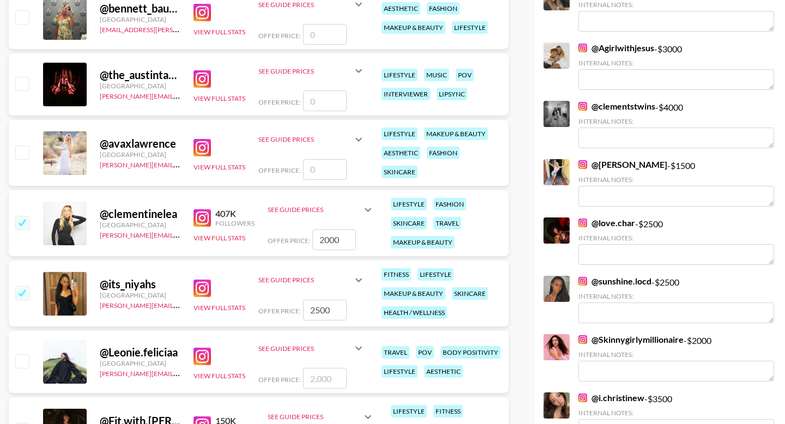
scroll to position [1251, 0]
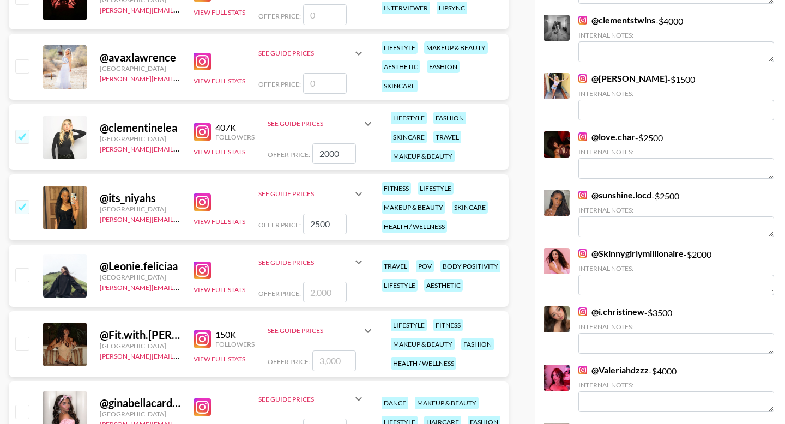
type input "2500"
click at [22, 268] on input "checkbox" at bounding box center [21, 274] width 13 height 13
checkbox input "true"
type input "2000"
click at [19, 337] on input "checkbox" at bounding box center [21, 343] width 13 height 13
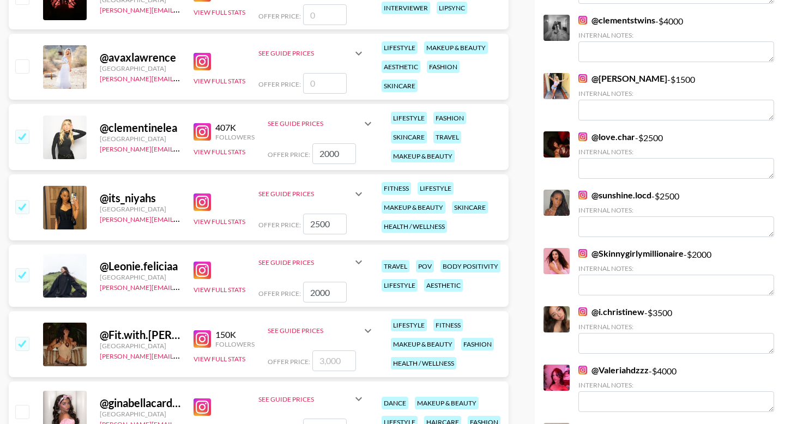
checkbox input "true"
type input "3000"
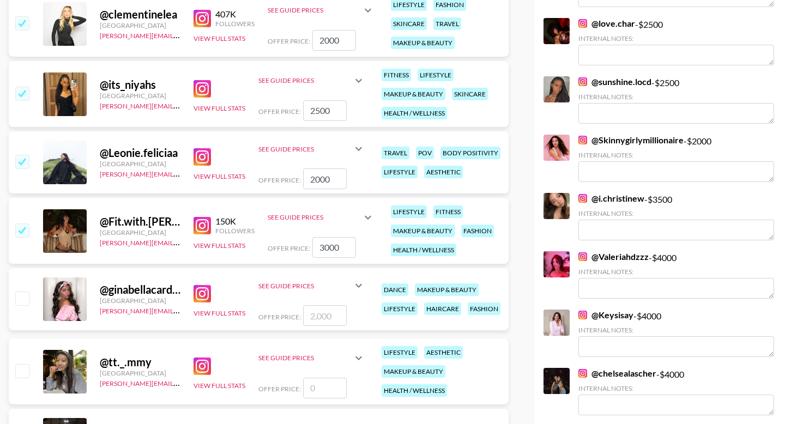
click at [328, 305] on input "number" at bounding box center [325, 315] width 44 height 21
type input "2"
checkbox input "true"
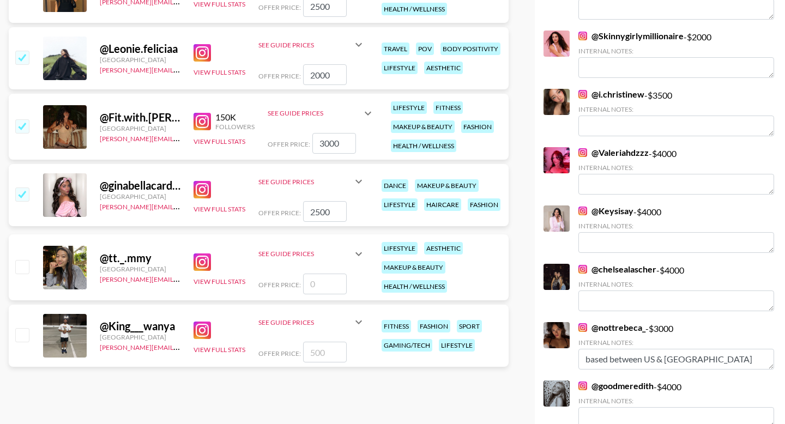
scroll to position [1525, 0]
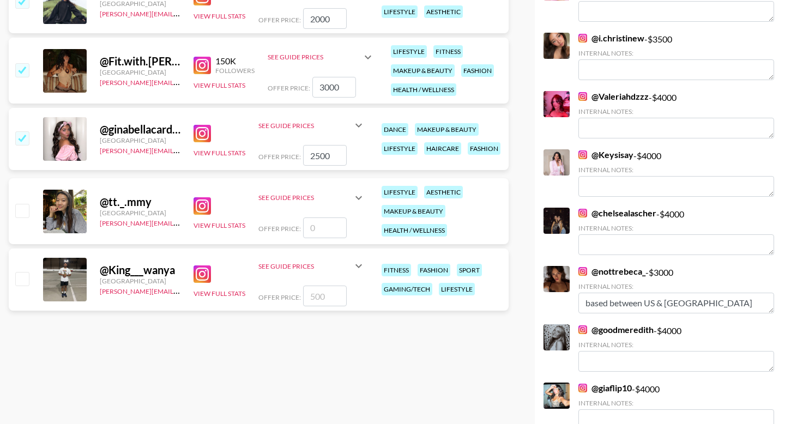
type input "2500"
click at [320, 218] on input "number" at bounding box center [325, 228] width 44 height 21
type input "1"
checkbox input "true"
type input "1500"
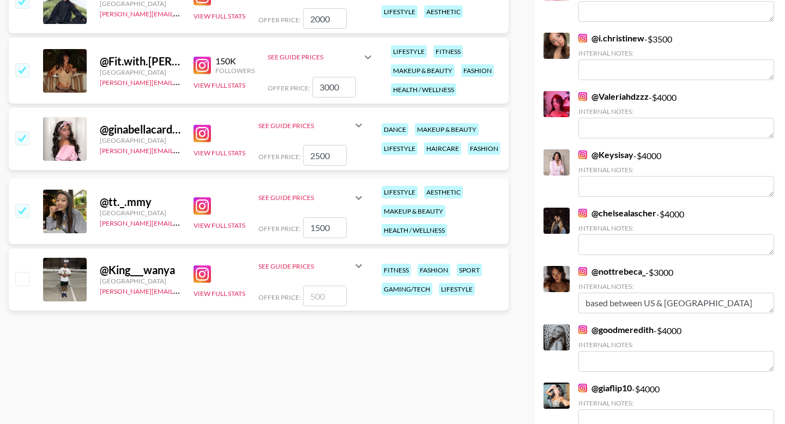
scroll to position [0, 0]
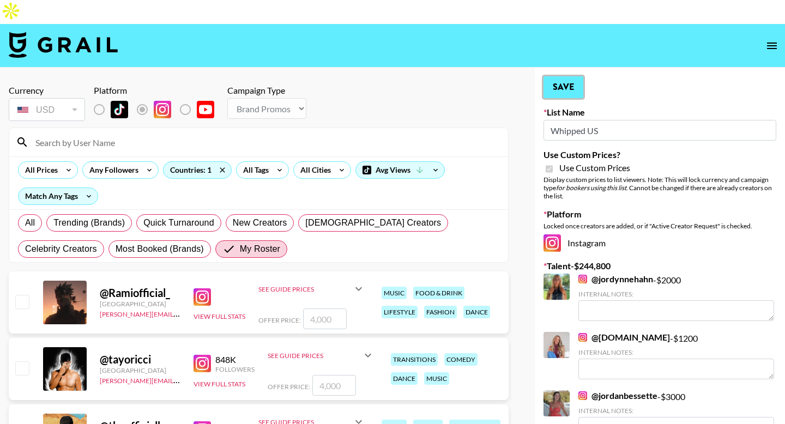
click at [569, 76] on button "Save" at bounding box center [564, 87] width 40 height 22
